Goal: Information Seeking & Learning: Compare options

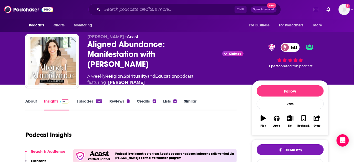
click at [190, 100] on link "Similar" at bounding box center [190, 105] width 13 height 12
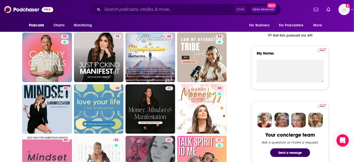
scroll to position [209, 0]
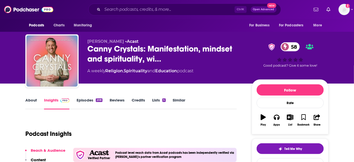
click at [27, 99] on link "About" at bounding box center [31, 104] width 12 height 12
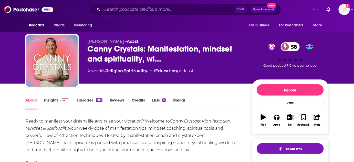
click at [51, 100] on link "Insights" at bounding box center [56, 104] width 25 height 12
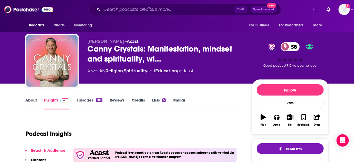
click at [30, 100] on link "About" at bounding box center [31, 104] width 12 height 12
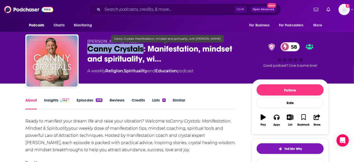
drag, startPoint x: 89, startPoint y: 50, endPoint x: 143, endPoint y: 50, distance: 53.7
click at [143, 50] on span "Canny Crystals: Manifestation, mindset and spirituality, wi…" at bounding box center [165, 54] width 156 height 20
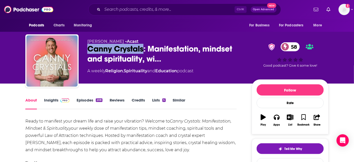
click at [179, 99] on link "Similar" at bounding box center [179, 104] width 13 height 12
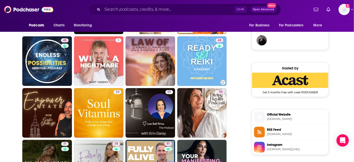
scroll to position [419, 0]
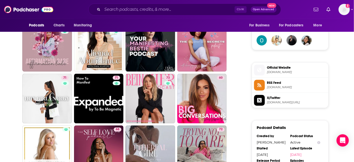
scroll to position [372, 0]
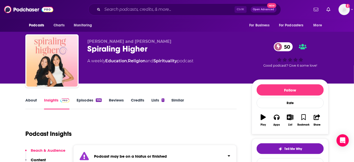
click at [84, 101] on link "Episodes 106" at bounding box center [89, 104] width 25 height 12
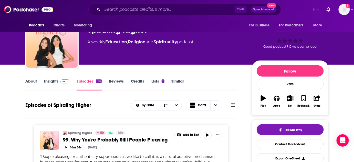
scroll to position [18, 0]
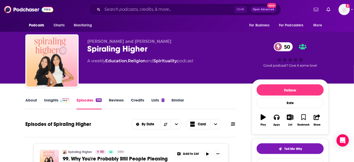
scroll to position [68, 0]
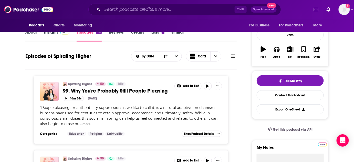
click at [177, 34] on link "Similar" at bounding box center [177, 36] width 13 height 12
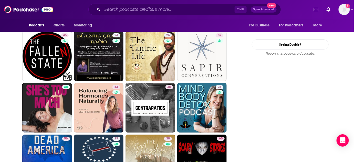
scroll to position [577, 0]
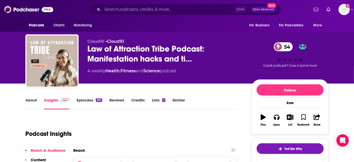
click at [89, 101] on link "Episodes 350" at bounding box center [90, 104] width 26 height 12
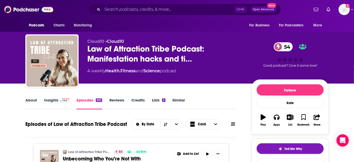
click at [29, 101] on link "About" at bounding box center [31, 104] width 12 height 12
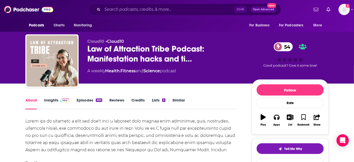
click at [50, 100] on link "Insights" at bounding box center [56, 104] width 25 height 12
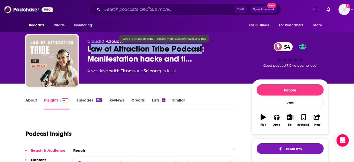
drag, startPoint x: 89, startPoint y: 49, endPoint x: 203, endPoint y: 51, distance: 113.6
click at [203, 51] on span "Law of Attraction Tribe Podcast: Manifestation hacks and ti…" at bounding box center [165, 54] width 156 height 20
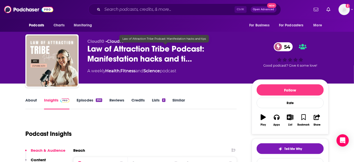
click at [196, 72] on div "A weekly Health , Fitness and Science podcast" at bounding box center [165, 71] width 156 height 6
drag, startPoint x: 89, startPoint y: 49, endPoint x: 143, endPoint y: 51, distance: 53.3
click at [142, 51] on span "Law of Attraction Tribe Podcast: Manifestation hacks and ti…" at bounding box center [165, 54] width 156 height 20
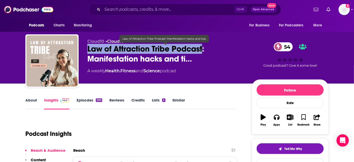
drag, startPoint x: 203, startPoint y: 47, endPoint x: 86, endPoint y: 50, distance: 116.2
click at [86, 50] on div "Cloud10 • Cloud10 Law of Attraction Tribe Podcast: Manifestation hacks and ti… …" at bounding box center [176, 61] width 303 height 55
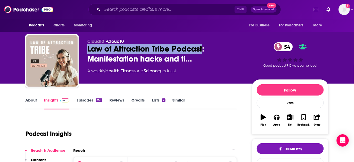
copy h2 "Law of Attraction Tribe Podcast"
drag, startPoint x: 180, startPoint y: 101, endPoint x: 157, endPoint y: 4, distance: 99.4
click at [180, 101] on link "Similar" at bounding box center [178, 104] width 13 height 12
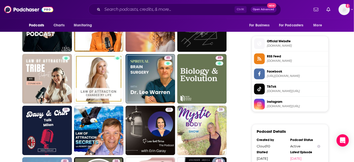
scroll to position [399, 0]
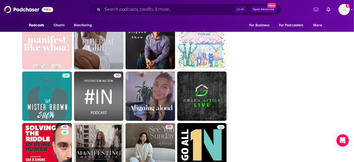
scroll to position [803, 0]
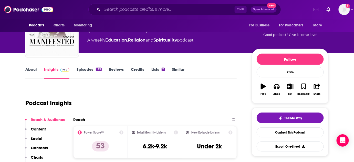
scroll to position [29, 0]
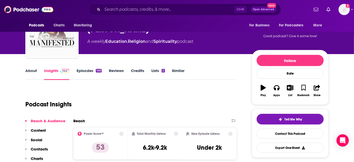
click at [82, 70] on link "Episodes 149" at bounding box center [89, 74] width 25 height 12
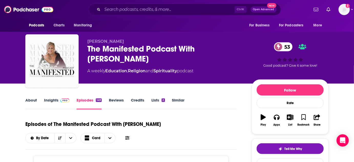
click at [101, 54] on div "The Manifested Podcast With Kathleen Cameron 53" at bounding box center [165, 54] width 156 height 20
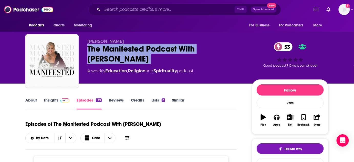
click at [101, 54] on div "The Manifested Podcast With Kathleen Cameron 53" at bounding box center [165, 54] width 156 height 20
copy div "The Manifested Podcast With Kathleen Cameron 53"
click at [57, 100] on link "Insights" at bounding box center [56, 104] width 25 height 12
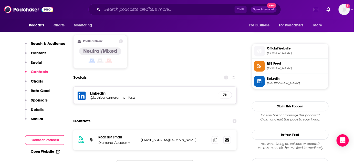
scroll to position [417, 0]
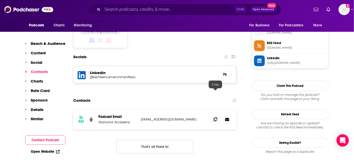
click at [215, 117] on icon at bounding box center [215, 119] width 4 height 4
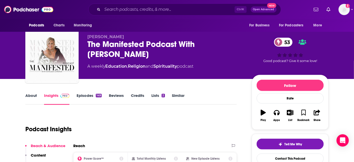
scroll to position [0, 0]
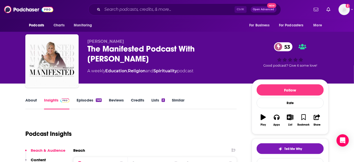
click at [174, 103] on link "Similar" at bounding box center [178, 104] width 13 height 12
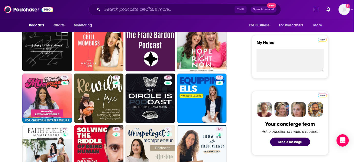
scroll to position [182, 0]
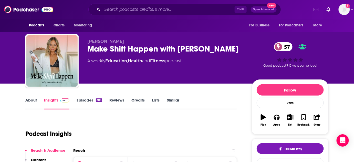
click at [86, 103] on link "Episodes 303" at bounding box center [90, 104] width 26 height 12
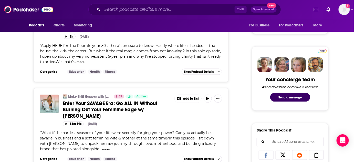
scroll to position [217, 0]
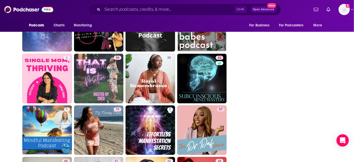
scroll to position [1116, 0]
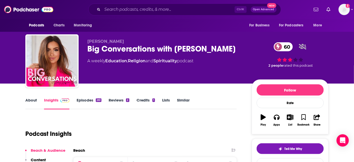
click at [91, 103] on link "Episodes 261" at bounding box center [89, 104] width 25 height 12
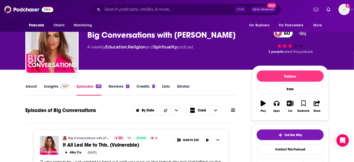
scroll to position [8, 0]
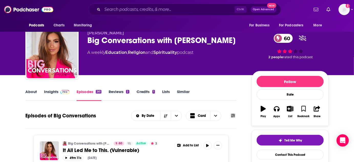
click at [32, 92] on link "About" at bounding box center [31, 95] width 12 height 12
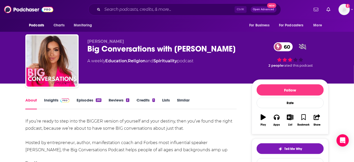
scroll to position [33, 0]
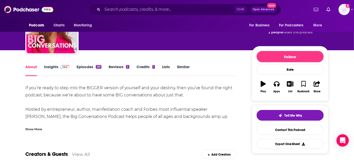
click at [48, 71] on link "Insights" at bounding box center [56, 70] width 25 height 12
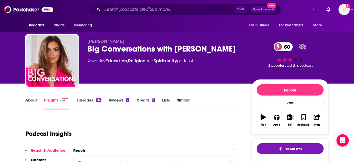
click at [95, 52] on div "Big Conversations with Haley Hoffman Smith 60" at bounding box center [165, 49] width 156 height 10
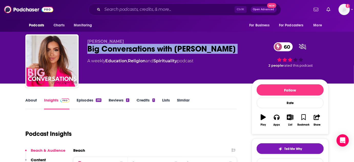
click at [95, 52] on div "Big Conversations with Haley Hoffman Smith 60" at bounding box center [165, 49] width 156 height 10
copy div "Big Conversations with Haley Hoffman Smith 60"
click at [179, 103] on link "Similar" at bounding box center [183, 104] width 13 height 12
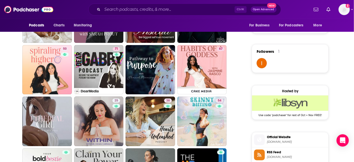
scroll to position [350, 0]
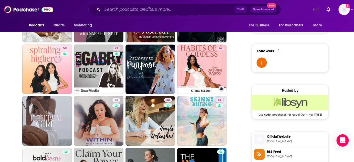
drag, startPoint x: 206, startPoint y: 77, endPoint x: 246, endPoint y: 59, distance: 43.1
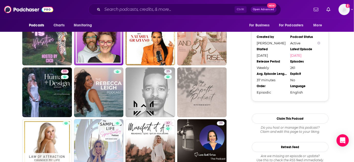
scroll to position [533, 0]
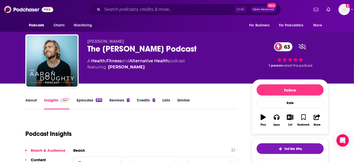
click at [85, 104] on link "Episodes 879" at bounding box center [90, 104] width 26 height 12
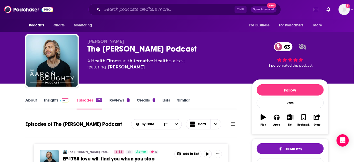
click at [109, 52] on div "The [PERSON_NAME] Podcast 63" at bounding box center [165, 49] width 156 height 10
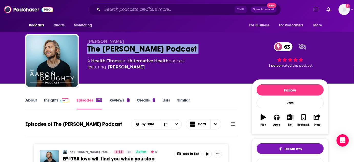
click at [109, 52] on div "The [PERSON_NAME] Podcast 63" at bounding box center [165, 49] width 156 height 10
copy div "The [PERSON_NAME] Podcast 63"
click at [55, 101] on link "Insights" at bounding box center [56, 104] width 25 height 12
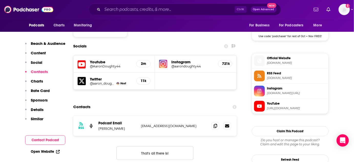
scroll to position [428, 0]
click at [214, 124] on icon at bounding box center [215, 126] width 4 height 4
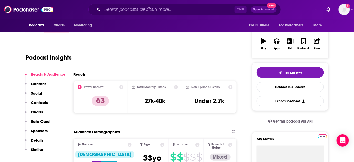
scroll to position [0, 0]
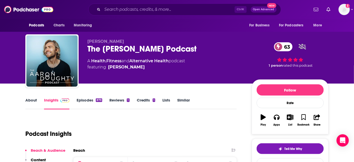
click at [182, 104] on link "Similar" at bounding box center [183, 104] width 13 height 12
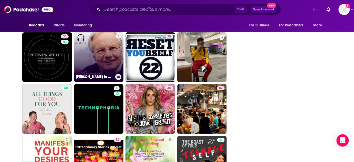
scroll to position [1258, 0]
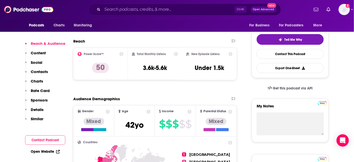
scroll to position [52, 0]
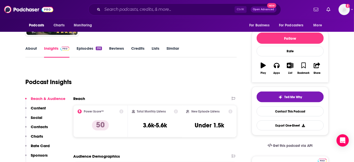
click at [80, 50] on link "Episodes 292" at bounding box center [89, 52] width 25 height 12
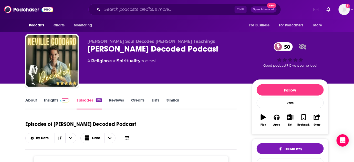
click at [52, 100] on link "Insights" at bounding box center [56, 104] width 25 height 12
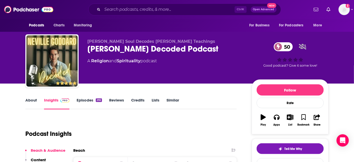
click at [110, 47] on div "Neville Goddard Decoded Podcast 50" at bounding box center [165, 49] width 156 height 10
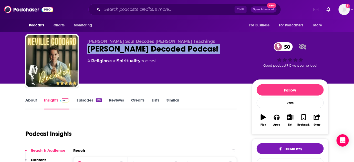
click at [110, 47] on div "Neville Goddard Decoded Podcast 50" at bounding box center [165, 49] width 156 height 10
copy div "Neville Goddard Decoded Podcast 50"
click at [88, 103] on link "Episodes 292" at bounding box center [89, 104] width 25 height 12
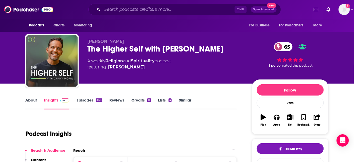
click at [88, 102] on link "Episodes 465" at bounding box center [90, 104] width 26 height 12
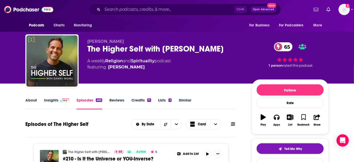
click at [114, 47] on div "The Higher Self with Danny Morel 65" at bounding box center [165, 49] width 156 height 10
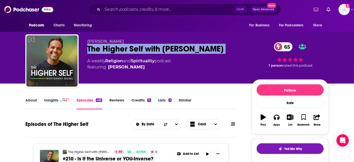
click at [114, 47] on div "The Higher Self with Danny Morel 65" at bounding box center [165, 49] width 156 height 10
copy div "The Higher Self with Danny Morel 65"
click at [185, 103] on link "Similar" at bounding box center [185, 104] width 13 height 12
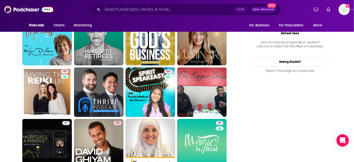
scroll to position [587, 0]
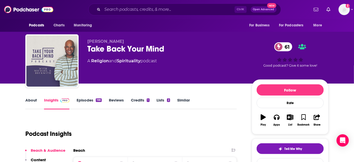
click at [32, 102] on link "About" at bounding box center [31, 104] width 12 height 12
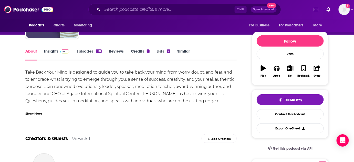
scroll to position [49, 0]
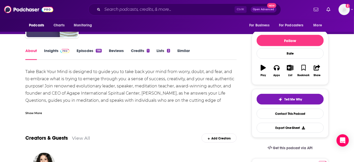
click at [88, 51] on link "Episodes 198" at bounding box center [89, 54] width 25 height 12
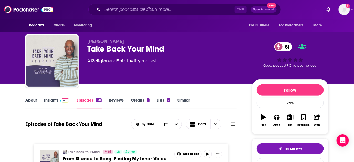
click at [116, 50] on div "Take Back Your Mind 61" at bounding box center [165, 49] width 156 height 10
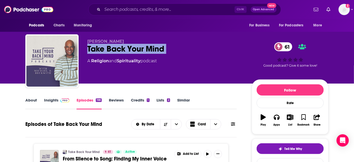
click at [116, 50] on div "Take Back Your Mind 61" at bounding box center [165, 49] width 156 height 10
copy div "Take Back Your Mind 61"
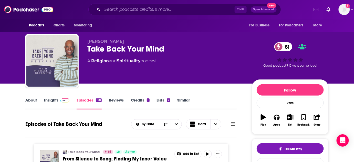
click at [102, 42] on span "Michael B. Beckwith" at bounding box center [105, 41] width 37 height 5
copy p "Michael B. Beckwith"
click at [54, 98] on link "Insights" at bounding box center [56, 104] width 25 height 12
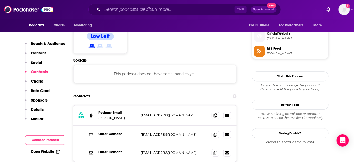
scroll to position [412, 0]
click at [217, 130] on span at bounding box center [215, 134] width 8 height 8
click at [214, 132] on icon at bounding box center [215, 134] width 4 height 4
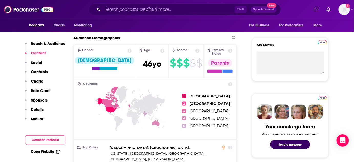
scroll to position [0, 0]
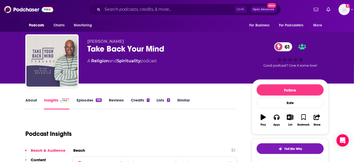
click at [179, 99] on link "Similar" at bounding box center [183, 104] width 13 height 12
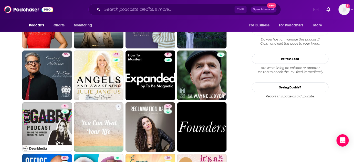
scroll to position [550, 0]
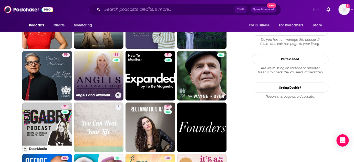
click at [89, 68] on link "63 Angels and Awakening" at bounding box center [99, 76] width 50 height 50
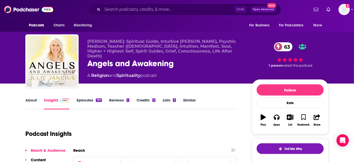
click at [193, 99] on link "Similar" at bounding box center [189, 104] width 13 height 12
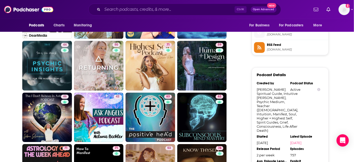
scroll to position [457, 0]
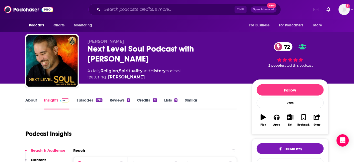
click at [89, 103] on link "Episodes 898" at bounding box center [90, 104] width 26 height 12
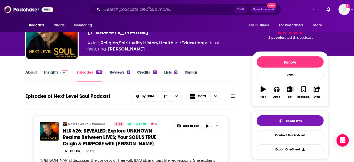
scroll to position [2, 0]
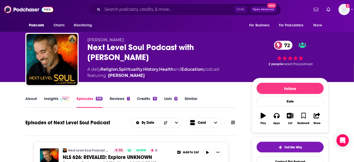
click at [195, 99] on link "Similar" at bounding box center [191, 102] width 13 height 12
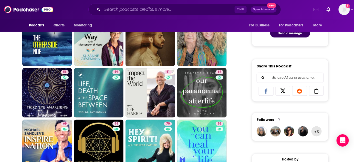
scroll to position [282, 0]
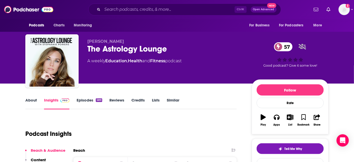
click at [84, 98] on link "Episodes 589" at bounding box center [90, 104] width 26 height 12
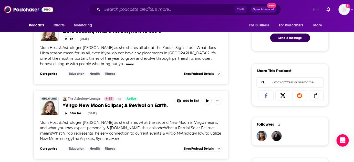
scroll to position [293, 0]
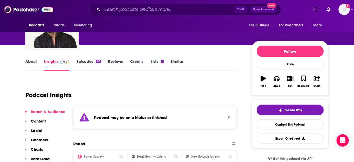
scroll to position [46, 0]
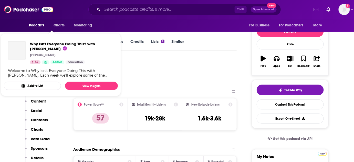
scroll to position [16, 0]
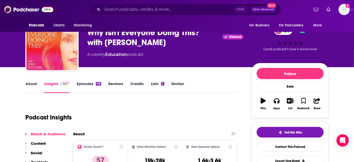
click at [86, 84] on link "Episodes 118" at bounding box center [89, 87] width 25 height 12
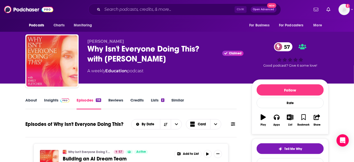
drag, startPoint x: 100, startPoint y: 50, endPoint x: 92, endPoint y: 50, distance: 8.2
click at [92, 50] on div "Why Isn't Everyone Doing This? with [PERSON_NAME] Claimed 57" at bounding box center [165, 54] width 156 height 20
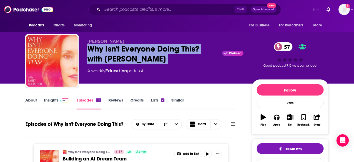
click at [92, 50] on div "Why Isn't Everyone Doing This? with [PERSON_NAME] Claimed 57" at bounding box center [165, 54] width 156 height 20
copy div "Why Isn't Everyone Doing This? with [PERSON_NAME]"
click at [56, 99] on link "Insights" at bounding box center [56, 104] width 25 height 12
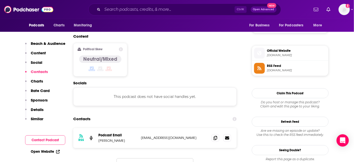
scroll to position [394, 0]
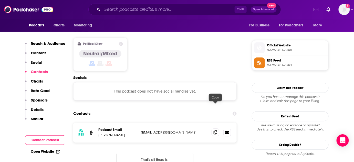
click at [214, 130] on icon at bounding box center [215, 132] width 4 height 4
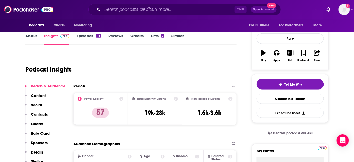
scroll to position [0, 0]
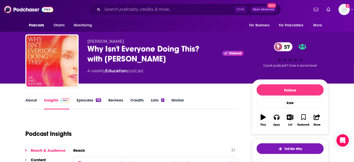
click at [106, 51] on div "Why Isn't Everyone Doing This? with Emily Fletcher Claimed 57" at bounding box center [165, 54] width 156 height 20
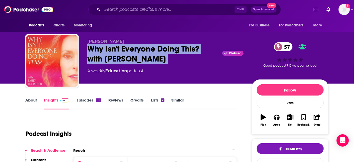
click at [106, 51] on div "Why Isn't Everyone Doing This? with Emily Fletcher Claimed 57" at bounding box center [165, 54] width 156 height 20
click at [179, 101] on link "Similar" at bounding box center [177, 104] width 13 height 12
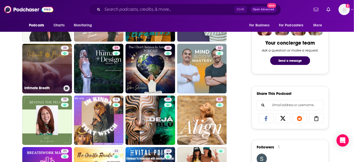
scroll to position [254, 0]
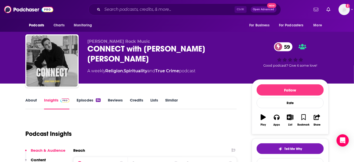
click at [93, 98] on link "Episodes 64" at bounding box center [89, 104] width 24 height 12
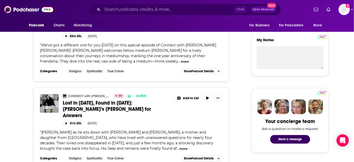
scroll to position [218, 0]
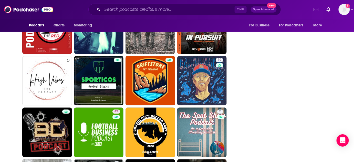
scroll to position [959, 0]
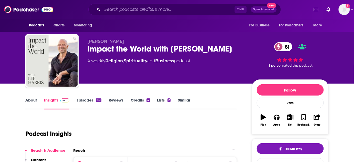
click at [93, 101] on link "Episodes 231" at bounding box center [89, 104] width 25 height 12
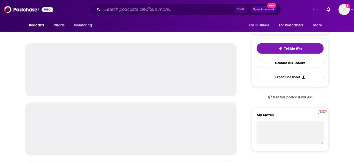
scroll to position [109, 0]
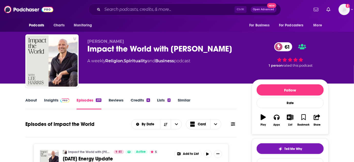
scroll to position [0, 0]
click at [96, 49] on div "Impact the World with Lee Harris 61" at bounding box center [165, 49] width 156 height 10
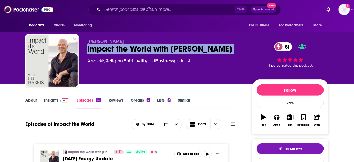
click at [96, 49] on div "Impact the World with Lee Harris 61" at bounding box center [165, 49] width 156 height 10
copy div "Impact the World with Lee Harris 61"
click at [57, 101] on link "Insights" at bounding box center [56, 104] width 25 height 12
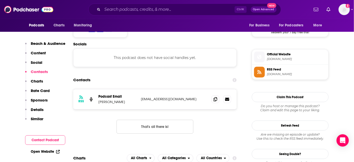
scroll to position [432, 0]
click at [217, 95] on span at bounding box center [215, 99] width 8 height 8
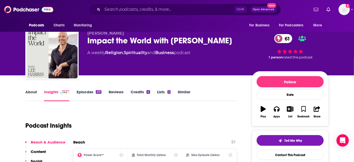
scroll to position [0, 0]
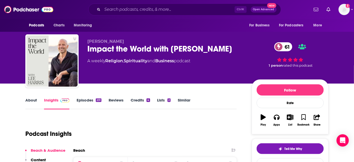
click at [185, 102] on link "Similar" at bounding box center [184, 104] width 13 height 12
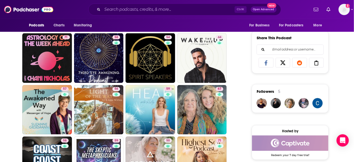
scroll to position [362, 0]
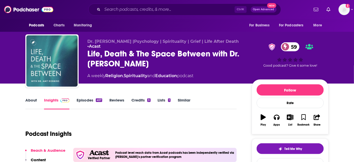
click at [83, 105] on link "Episodes 457" at bounding box center [90, 104] width 26 height 12
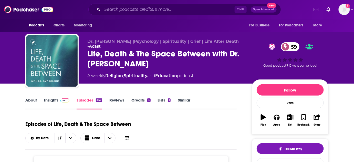
click at [108, 53] on div "Life, Death & The Space Between with Dr. [PERSON_NAME] 59" at bounding box center [165, 59] width 156 height 20
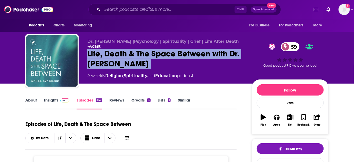
click at [108, 53] on div "Life, Death & The Space Between with Dr. [PERSON_NAME] 59" at bounding box center [165, 59] width 156 height 20
copy div "Life, Death & The Space Between with Dr. [PERSON_NAME] 59"
click at [182, 102] on link "Similar" at bounding box center [184, 104] width 13 height 12
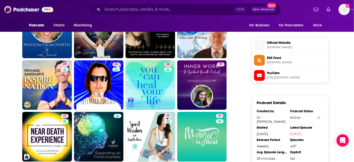
scroll to position [444, 0]
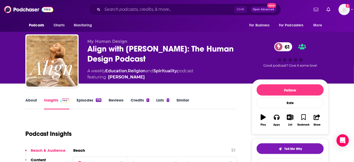
click at [121, 50] on div "Align with [PERSON_NAME]: The Human Design Podcast 61" at bounding box center [165, 54] width 156 height 20
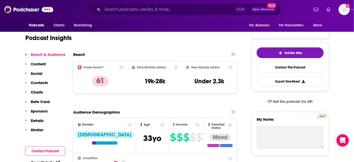
scroll to position [53, 0]
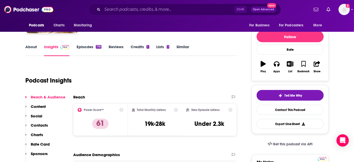
click at [91, 48] on link "Episodes 179" at bounding box center [89, 50] width 25 height 12
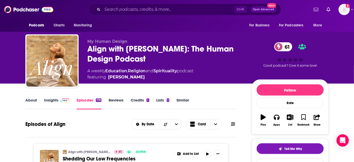
click at [51, 101] on link "Insights" at bounding box center [56, 104] width 25 height 12
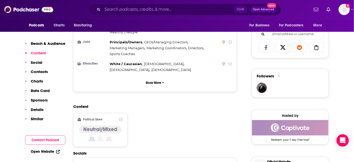
scroll to position [388, 0]
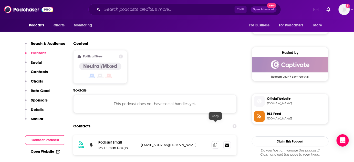
click at [214, 141] on span at bounding box center [215, 145] width 8 height 8
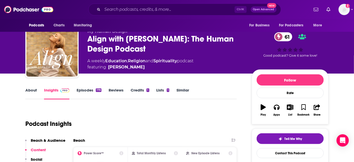
scroll to position [0, 0]
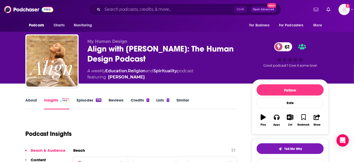
click at [183, 99] on link "Similar" at bounding box center [182, 104] width 13 height 12
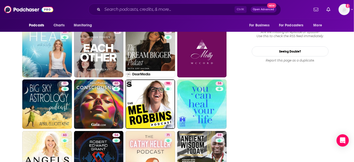
scroll to position [646, 0]
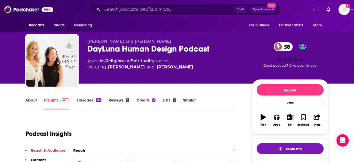
click at [84, 104] on link "Episodes 213" at bounding box center [89, 104] width 25 height 12
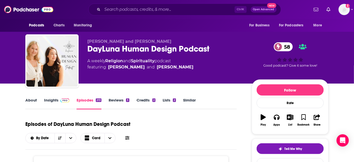
click at [118, 52] on div "DayLuna Human Design Podcast 58" at bounding box center [165, 49] width 156 height 10
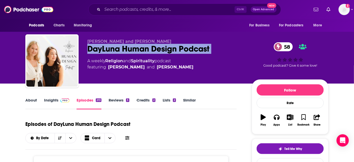
click at [118, 52] on div "DayLuna Human Design Podcast 58" at bounding box center [165, 49] width 156 height 10
copy div "DayLuna Human Design Podcast 58"
click at [50, 103] on link "Insights" at bounding box center [56, 104] width 25 height 12
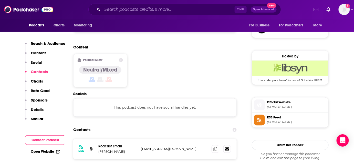
scroll to position [438, 0]
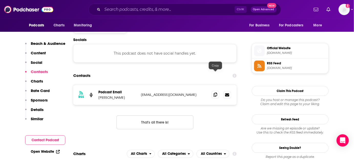
click at [213, 92] on icon at bounding box center [215, 94] width 4 height 4
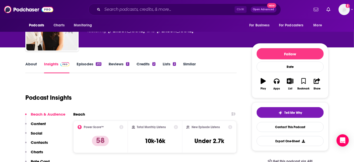
scroll to position [36, 0]
click at [185, 63] on link "Similar" at bounding box center [189, 67] width 13 height 12
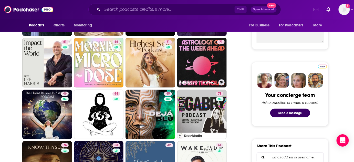
scroll to position [223, 0]
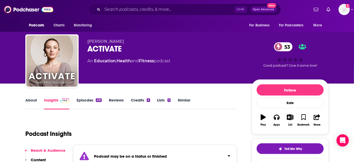
click at [84, 100] on link "Episodes 431" at bounding box center [89, 104] width 25 height 12
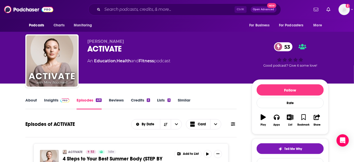
click at [183, 101] on link "Similar" at bounding box center [184, 104] width 13 height 12
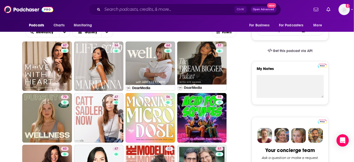
scroll to position [245, 0]
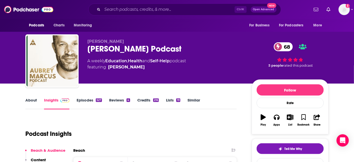
click at [85, 102] on link "Episodes 527" at bounding box center [89, 104] width 25 height 12
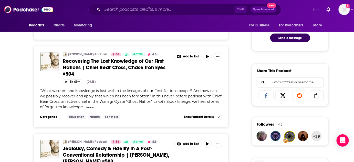
scroll to position [277, 0]
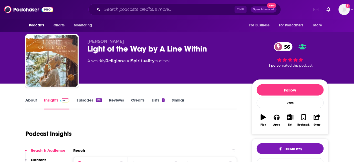
click at [83, 101] on link "Episodes 296" at bounding box center [89, 104] width 25 height 12
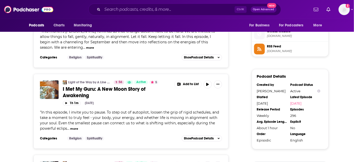
scroll to position [491, 0]
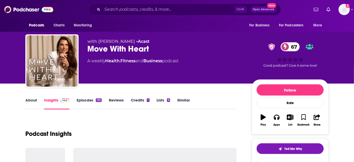
click at [89, 98] on link "Episodes 130" at bounding box center [89, 104] width 25 height 12
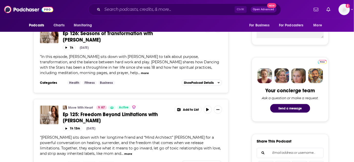
scroll to position [210, 0]
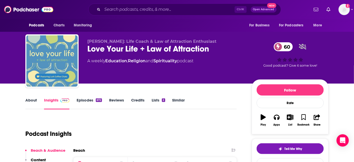
click at [82, 101] on link "Episodes 672" at bounding box center [89, 104] width 25 height 12
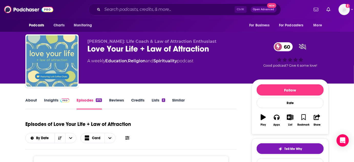
click at [49, 101] on link "Insights" at bounding box center [56, 104] width 25 height 12
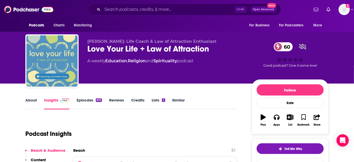
click at [33, 101] on link "About" at bounding box center [31, 104] width 12 height 12
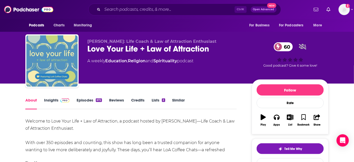
drag, startPoint x: 57, startPoint y: 102, endPoint x: 54, endPoint y: 102, distance: 3.3
click at [54, 102] on link "Insights" at bounding box center [56, 104] width 25 height 12
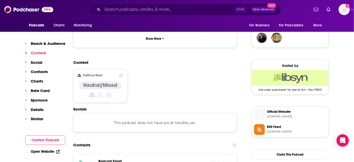
scroll to position [375, 0]
click at [214, 160] on span at bounding box center [215, 164] width 8 height 8
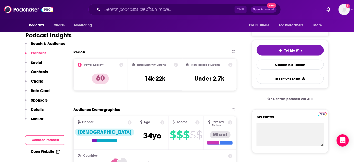
scroll to position [0, 0]
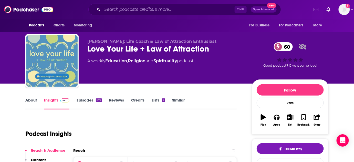
click at [179, 101] on link "Similar" at bounding box center [178, 104] width 13 height 12
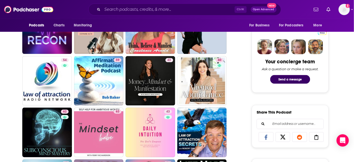
scroll to position [235, 0]
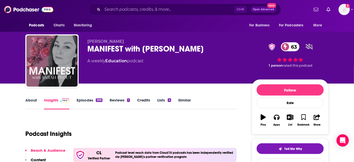
click at [184, 98] on link "Similar" at bounding box center [184, 104] width 13 height 12
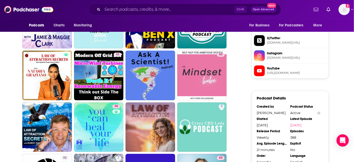
scroll to position [469, 0]
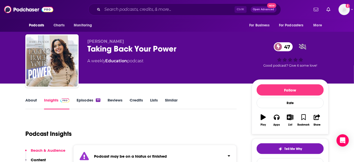
click at [86, 103] on link "Episodes 77" at bounding box center [89, 104] width 24 height 12
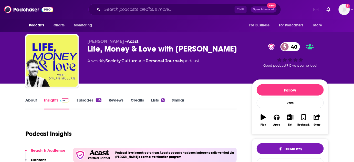
click at [80, 102] on link "Episodes 155" at bounding box center [89, 104] width 25 height 12
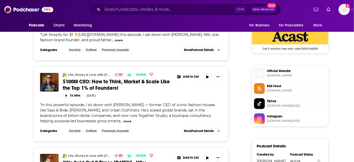
scroll to position [426, 0]
